Goal: Navigation & Orientation: Find specific page/section

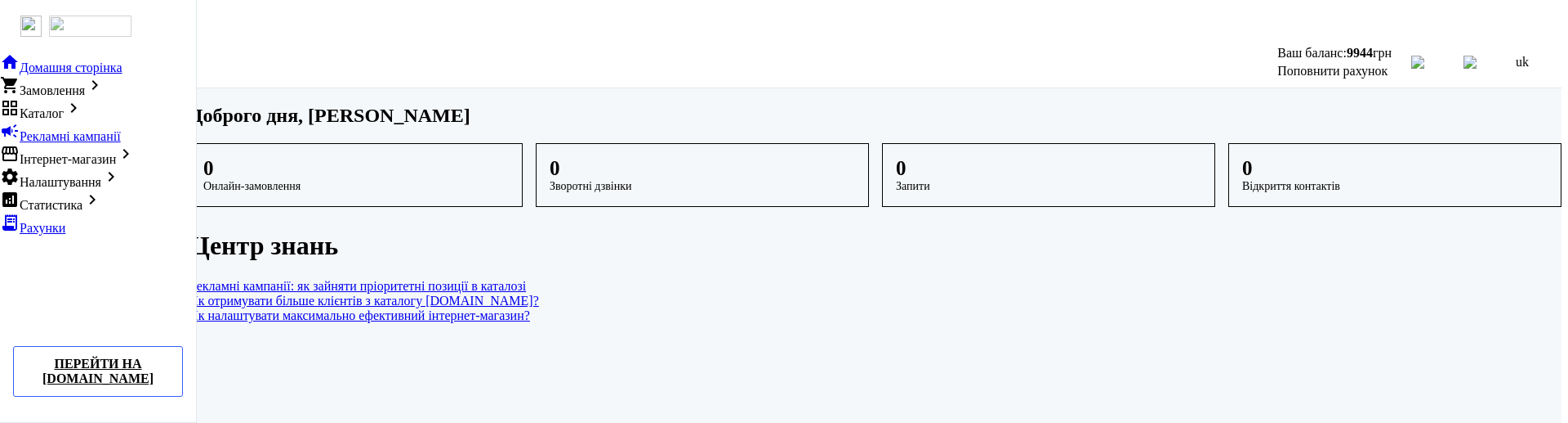
click at [519, 9] on div at bounding box center [784, 21] width 1555 height 29
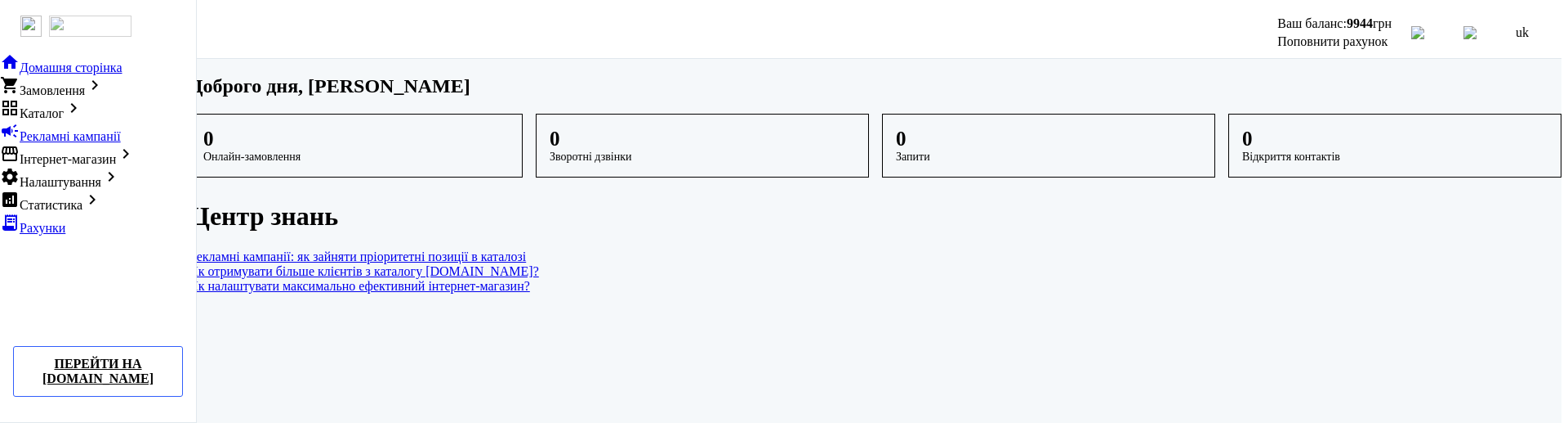
click at [962, 278] on link "Як отримувати більше клієнтів з каталогу [DOMAIN_NAME]?" at bounding box center [875, 271] width 1373 height 15
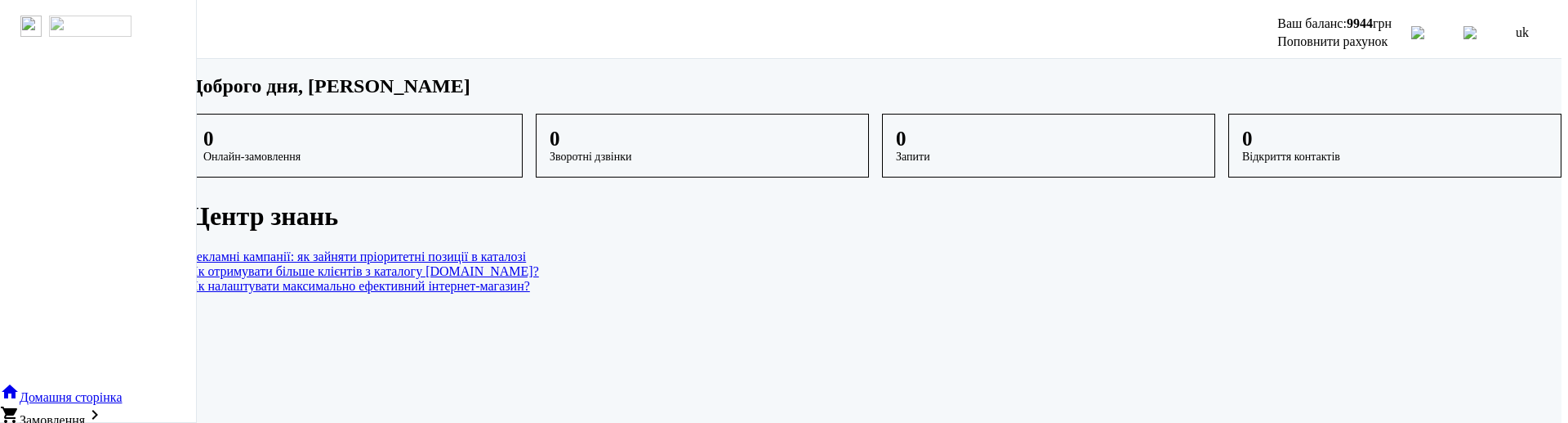
click at [1043, 319] on dashboard "Доброго дня, [PERSON_NAME] 0 Онлайн-замовлення 0 Зворотні дзвінки 0 Запити 0 Ві…" at bounding box center [875, 244] width 1373 height 370
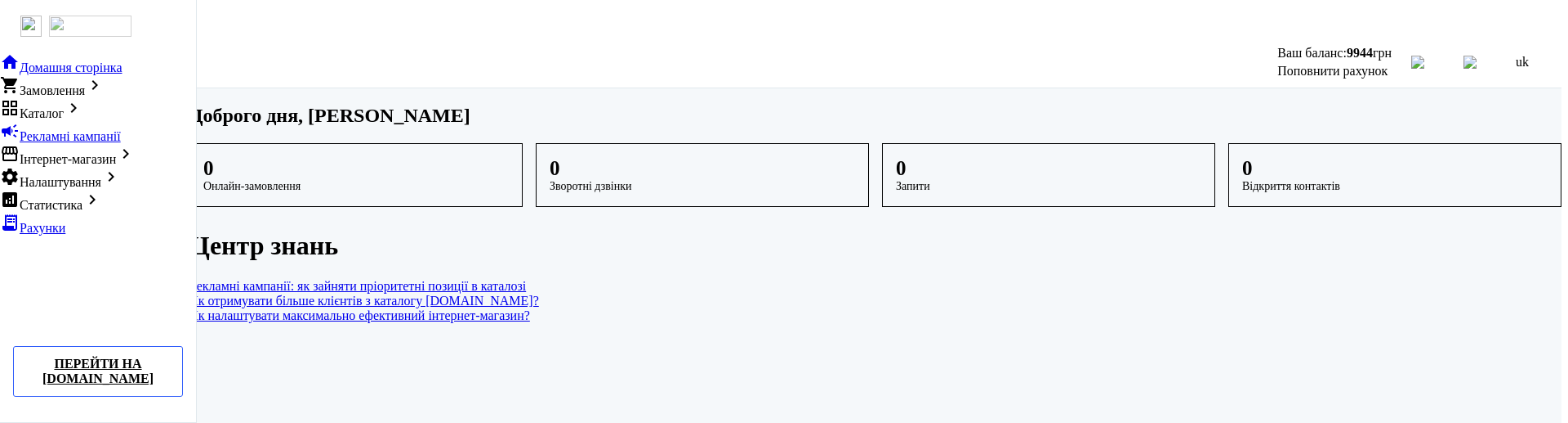
click at [11, 8] on div "arrow_back" at bounding box center [98, 26] width 196 height 53
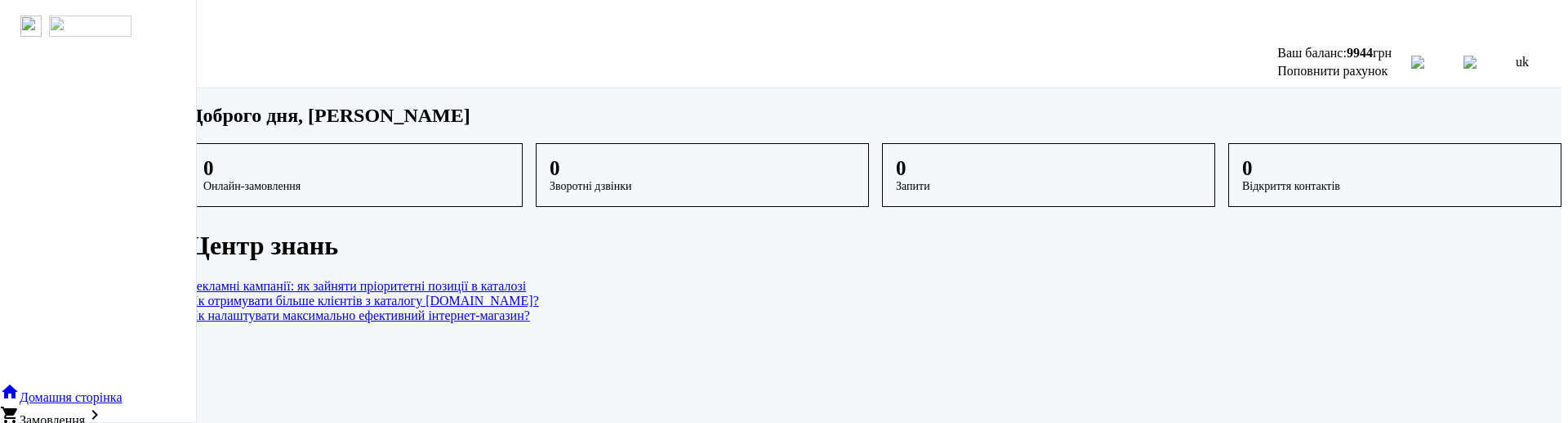
click at [269, 203] on main "Доброго дня, [PERSON_NAME] 0 Онлайн-замовлення 0 Зворотні дзвінки 0 Запити 0 Ві…" at bounding box center [875, 214] width 1373 height 218
drag, startPoint x: 592, startPoint y: 11, endPoint x: 542, endPoint y: 87, distance: 91.0
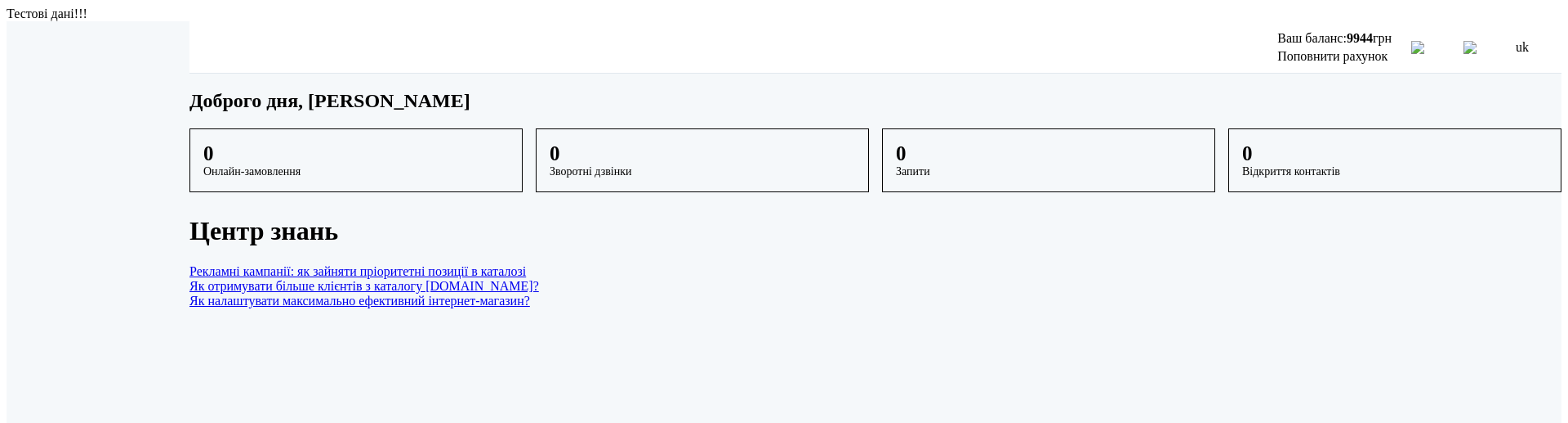
click at [285, 235] on main "Доброго дня, [PERSON_NAME] 0 Онлайн-замовлення 0 Зворотні дзвінки 0 Запити 0 Ві…" at bounding box center [875, 199] width 1373 height 218
click at [245, 151] on main "Доброго дня, [PERSON_NAME] 0 Онлайн-замовлення 0 Зворотні дзвінки 0 Запити 0 Ві…" at bounding box center [875, 199] width 1373 height 218
click at [293, 184] on main "Доброго дня, [PERSON_NAME] 0 Онлайн-замовлення 0 Зворотні дзвінки 0 Запити 0 Ві…" at bounding box center [875, 199] width 1373 height 218
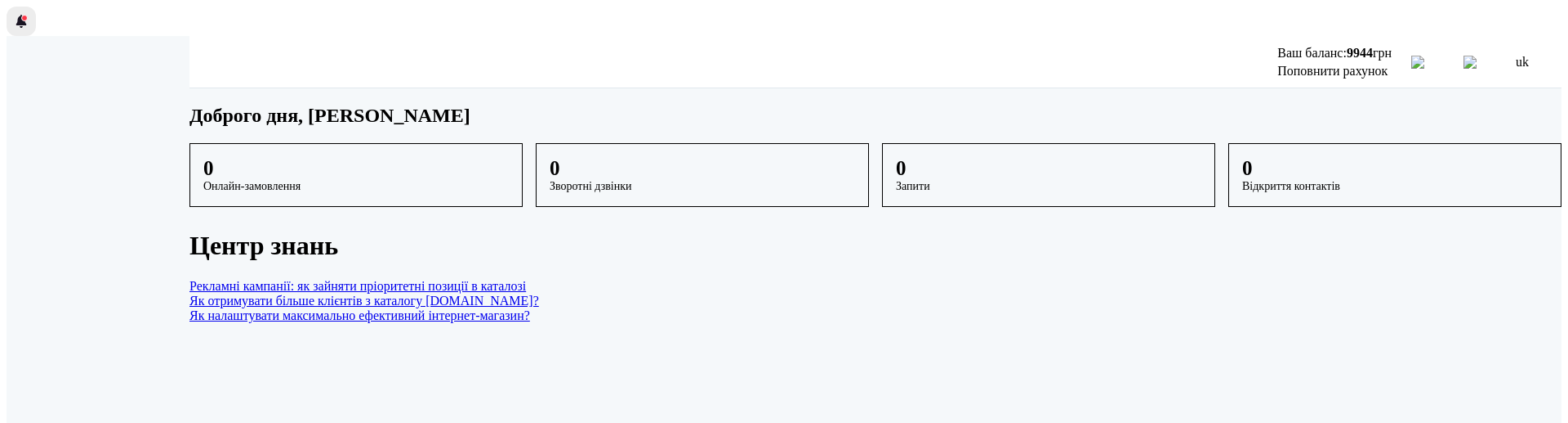
click at [21, 15] on span at bounding box center [24, 17] width 6 height 6
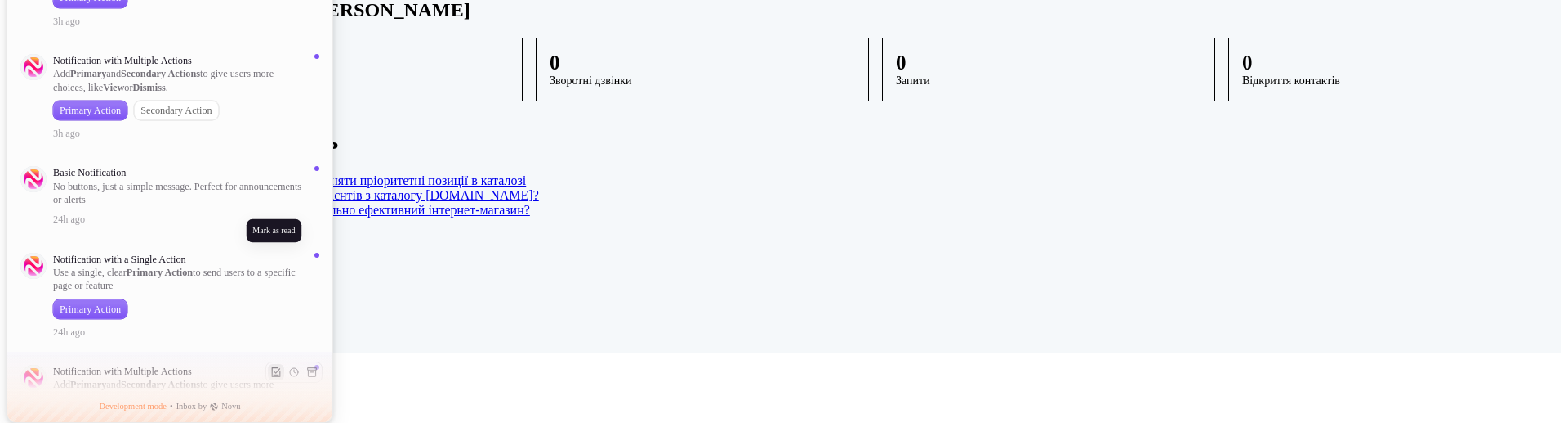
scroll to position [1133, 0]
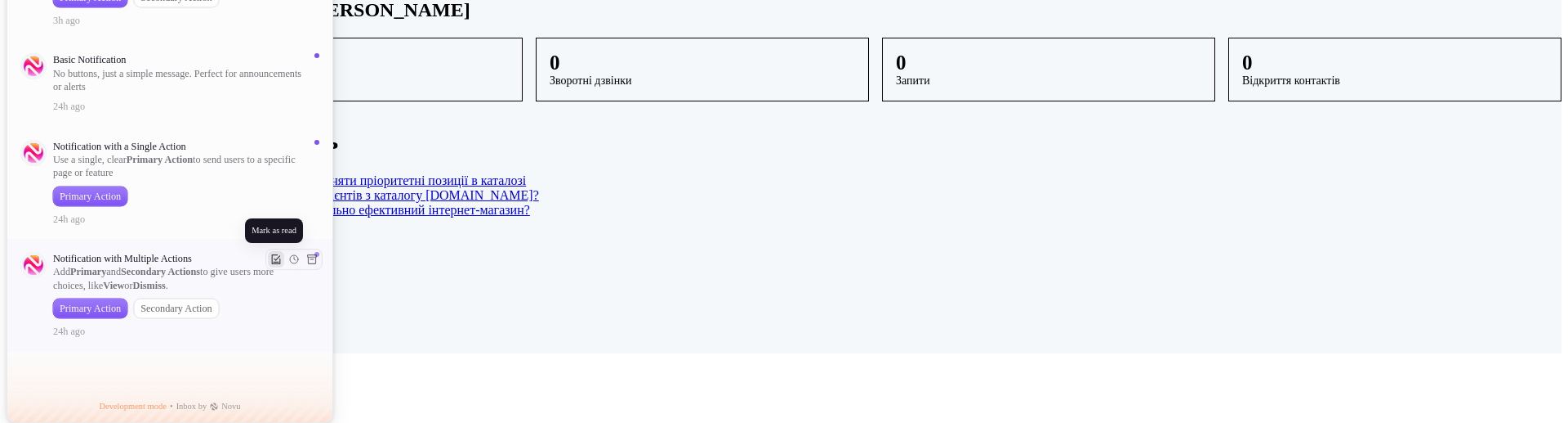
click at [278, 263] on button at bounding box center [276, 259] width 16 height 16
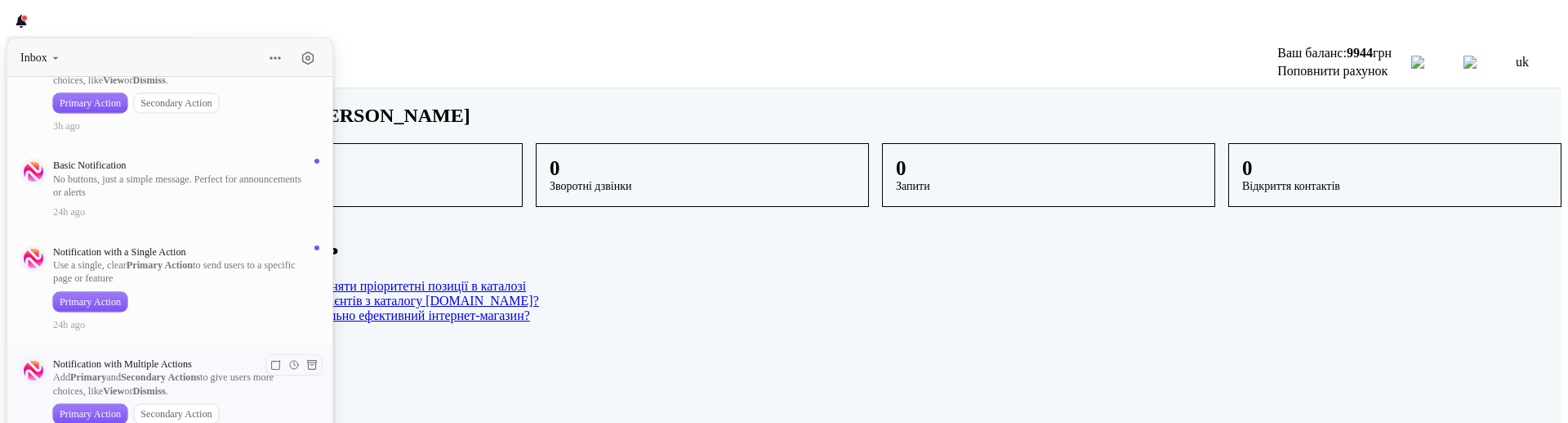
scroll to position [106, 0]
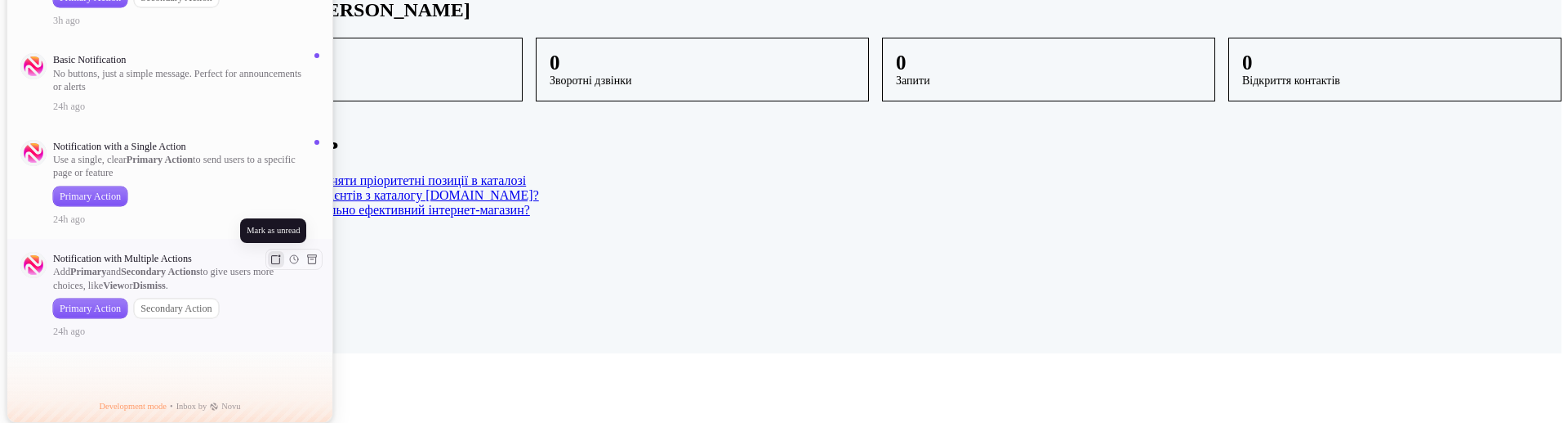
click at [275, 262] on button at bounding box center [276, 259] width 16 height 16
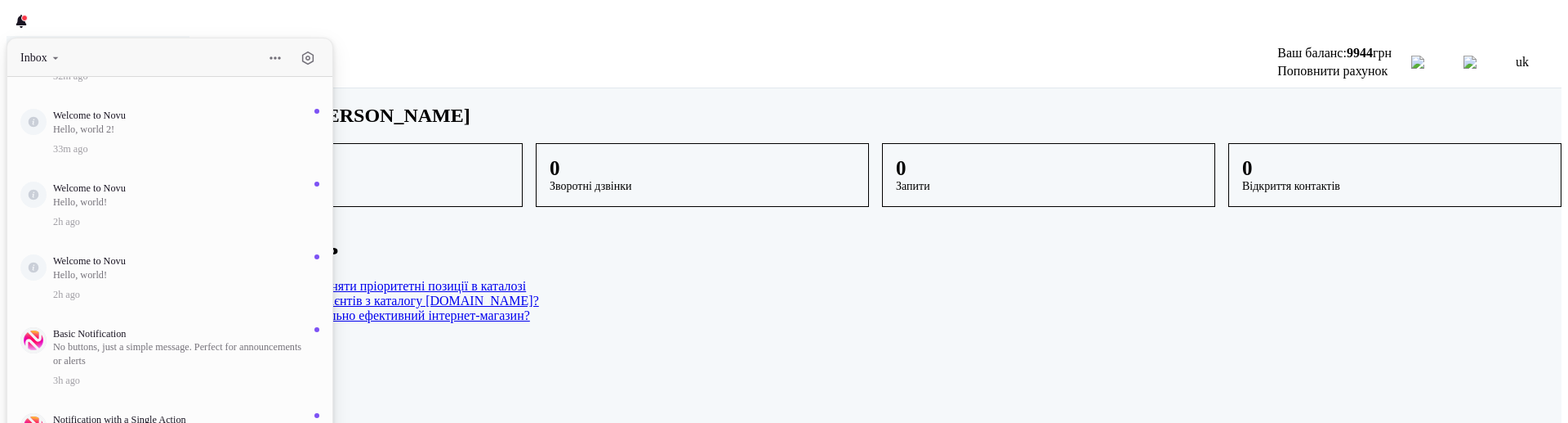
scroll to position [0, 0]
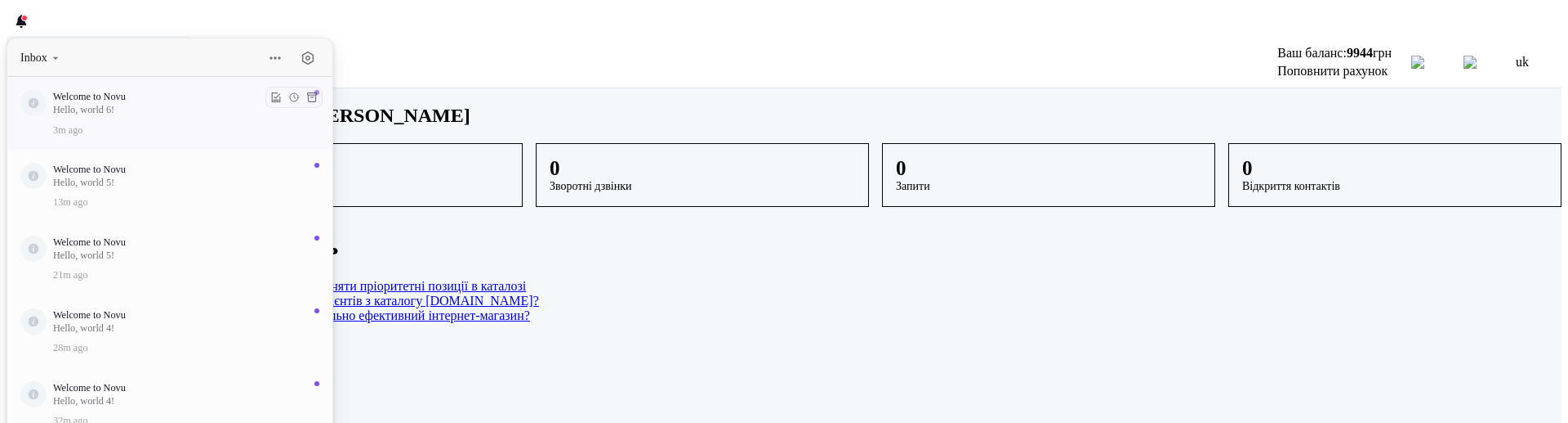
click at [145, 115] on p "Hello, world 6!" at bounding box center [180, 109] width 255 height 13
click at [149, 184] on p "Hello, world 5!" at bounding box center [180, 182] width 255 height 13
click at [207, 247] on p "Welcome to Novu" at bounding box center [180, 242] width 255 height 13
click at [399, 155] on main "Доброго дня, [PERSON_NAME] 0 Онлайн-замовлення 0 Зворотні дзвінки 0 Запити 0 Ві…" at bounding box center [875, 214] width 1373 height 218
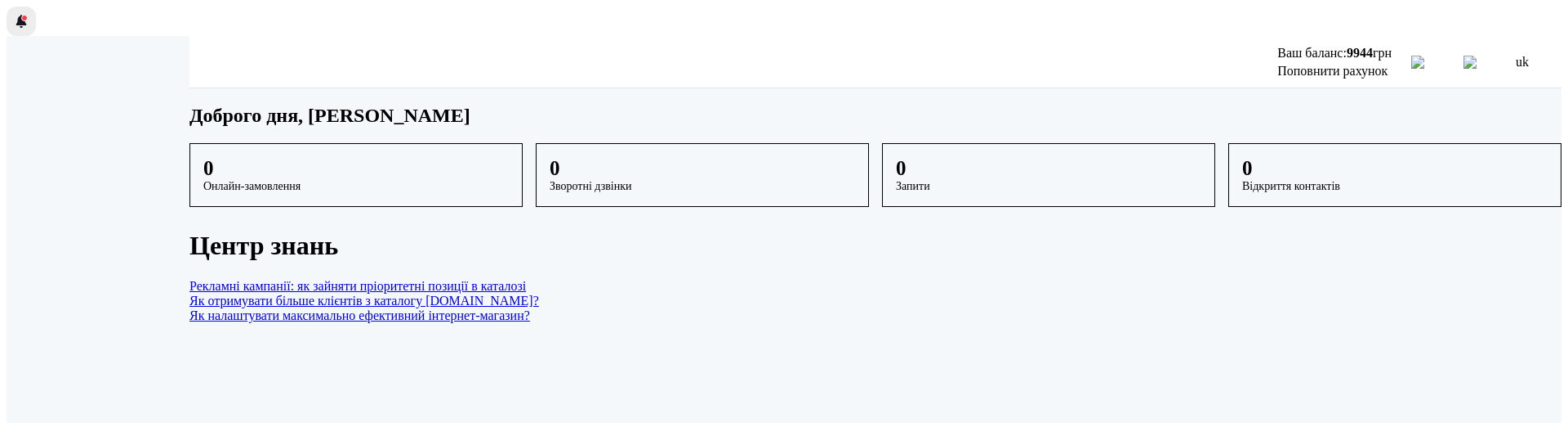
click at [21, 15] on span at bounding box center [24, 17] width 6 height 6
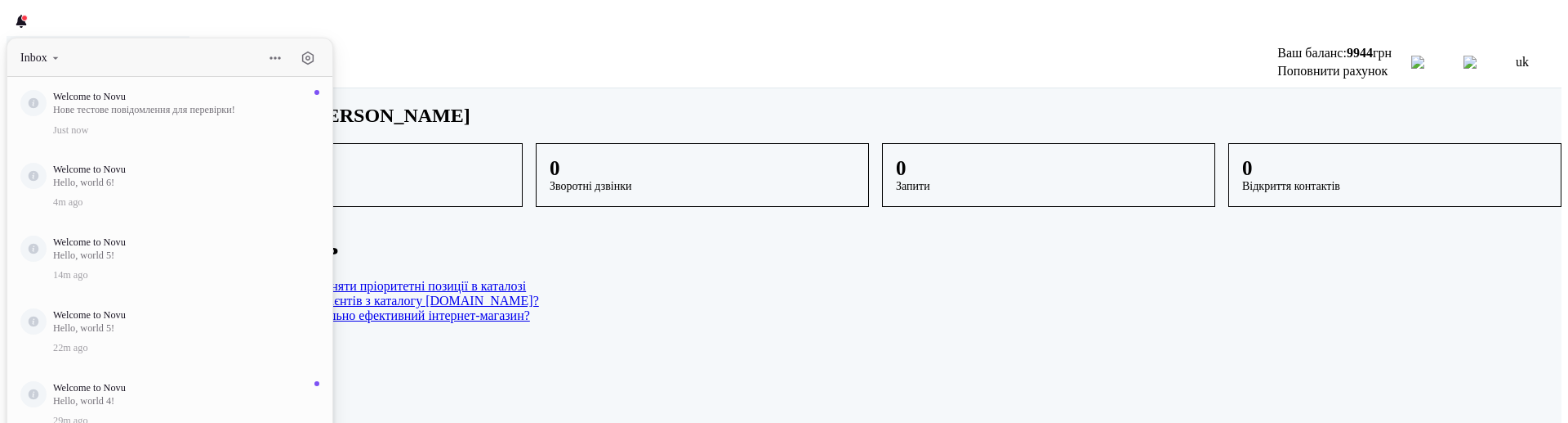
click at [398, 15] on div "Inbox Welcome to Novu Нове тестове повідомлення для перевірки! Just now Welcome…" at bounding box center [784, 21] width 1555 height 29
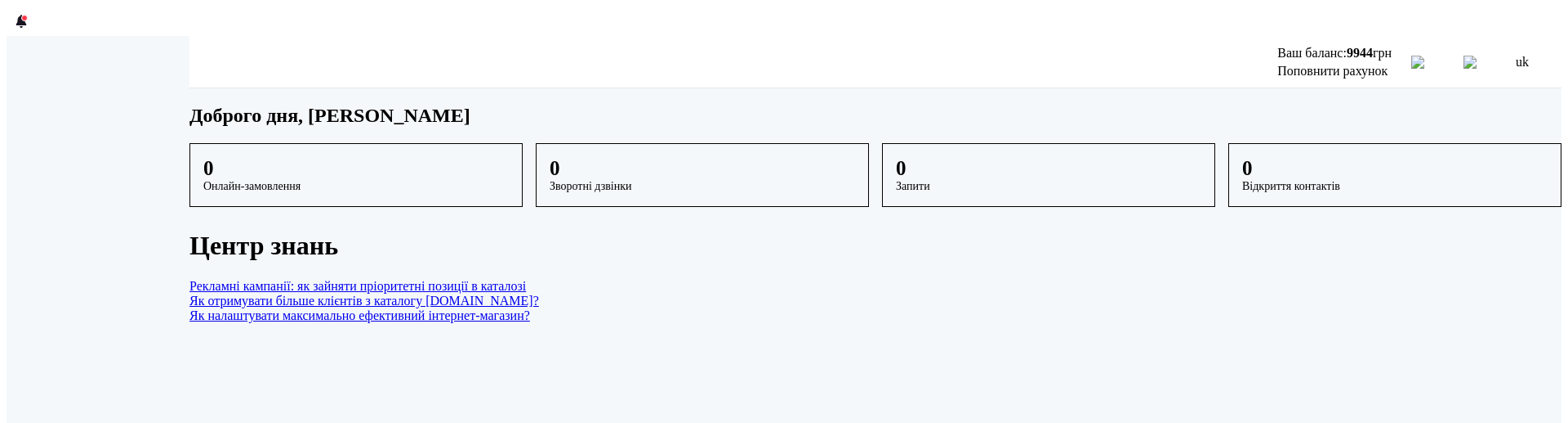
click at [303, 160] on main "Доброго дня, [PERSON_NAME] 0 Онлайн-замовлення 0 Зворотні дзвінки 0 Запити 0 Ві…" at bounding box center [875, 214] width 1373 height 218
click at [1040, 117] on h1 "Доброго дня, [PERSON_NAME]" at bounding box center [875, 116] width 1373 height 22
